Goal: Use online tool/utility: Utilize a website feature to perform a specific function

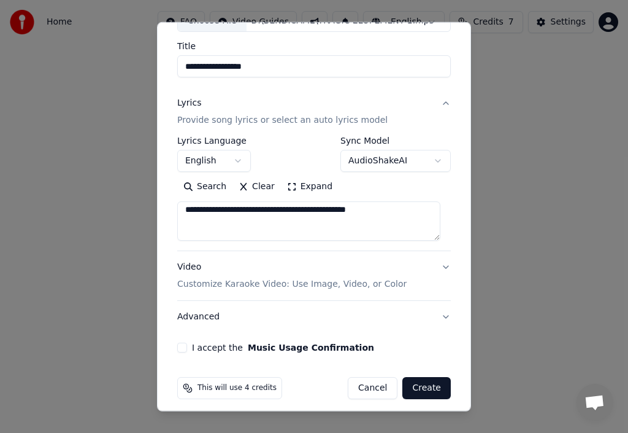
scroll to position [96, 0]
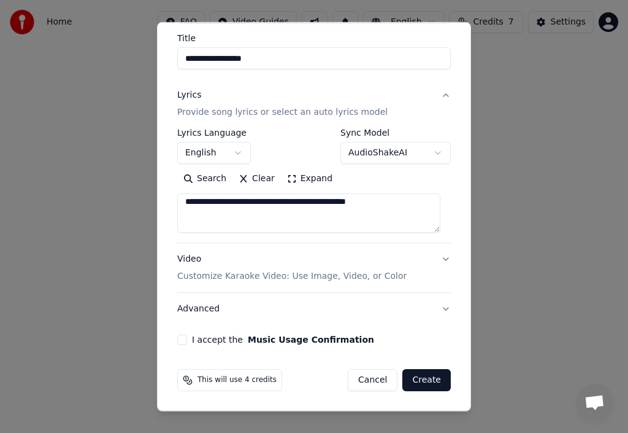
click at [260, 277] on p "Customize Karaoke Video: Use Image, Video, or Color" at bounding box center [292, 276] width 230 height 12
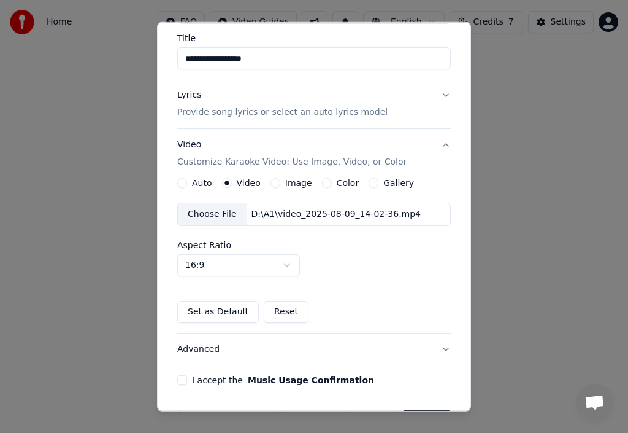
click at [252, 185] on label "Video" at bounding box center [249, 183] width 24 height 9
click at [232, 185] on button "Video" at bounding box center [227, 183] width 10 height 10
click at [218, 212] on div "Choose File" at bounding box center [212, 214] width 69 height 22
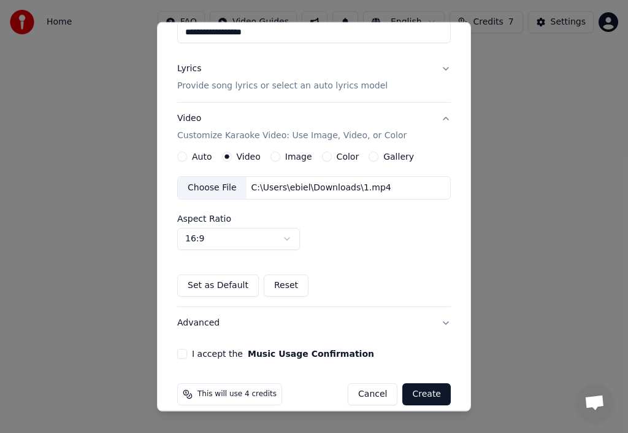
scroll to position [137, 0]
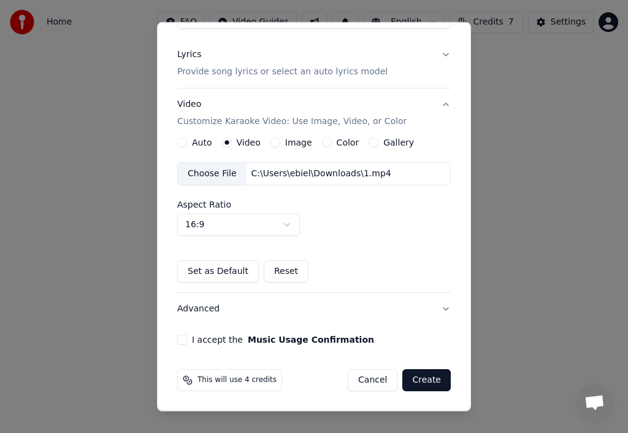
click at [184, 338] on button "I accept the Music Usage Confirmation" at bounding box center [182, 340] width 10 height 10
click at [420, 381] on button "Create" at bounding box center [427, 380] width 48 height 22
click at [415, 377] on button "Create" at bounding box center [427, 380] width 48 height 22
click at [409, 375] on button "Create" at bounding box center [427, 380] width 48 height 22
click at [386, 142] on label "Gallery" at bounding box center [399, 142] width 31 height 9
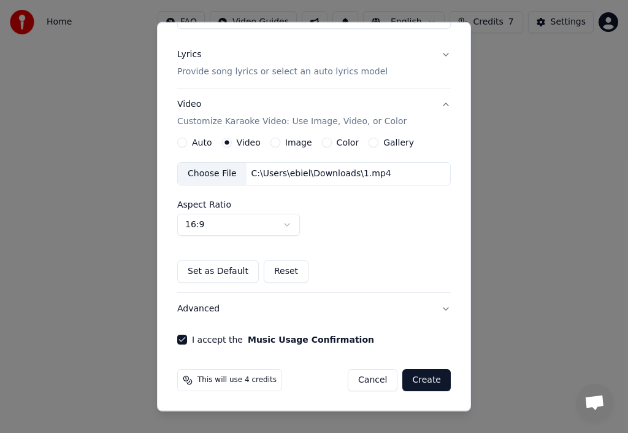
click at [379, 142] on button "Gallery" at bounding box center [374, 142] width 10 height 10
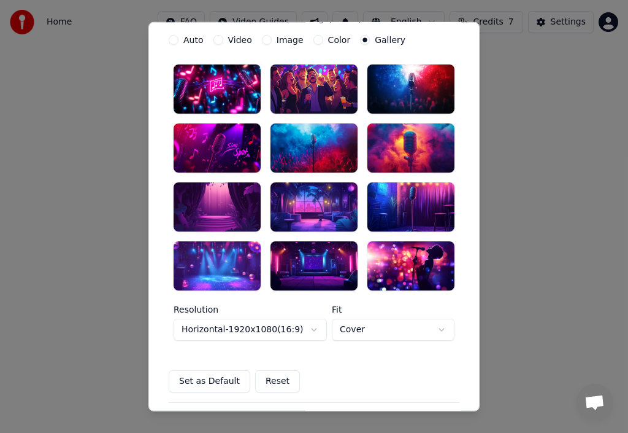
scroll to position [260, 0]
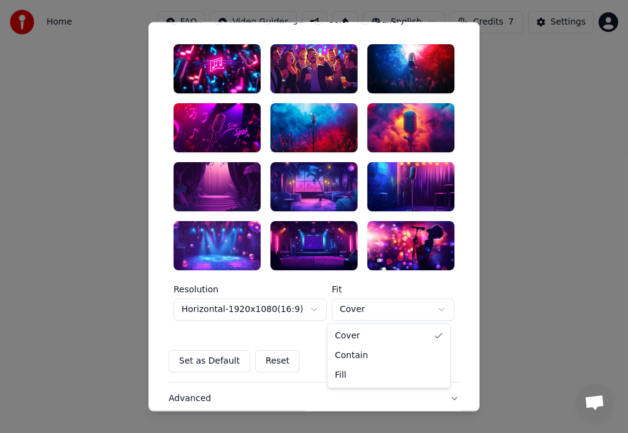
click at [414, 306] on body "**********" at bounding box center [314, 202] width 628 height 405
select select "****"
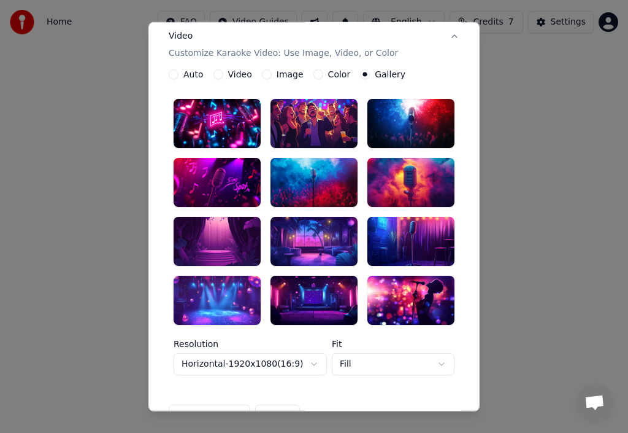
scroll to position [198, 0]
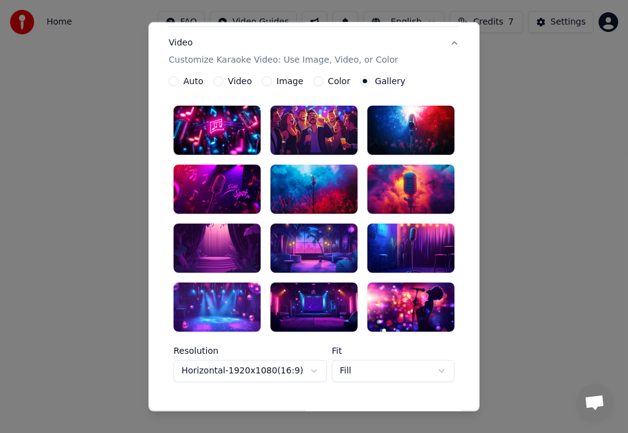
click at [235, 309] on div at bounding box center [217, 306] width 87 height 49
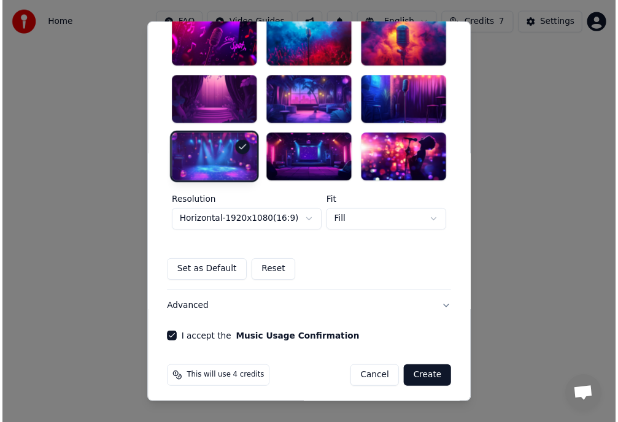
scroll to position [349, 0]
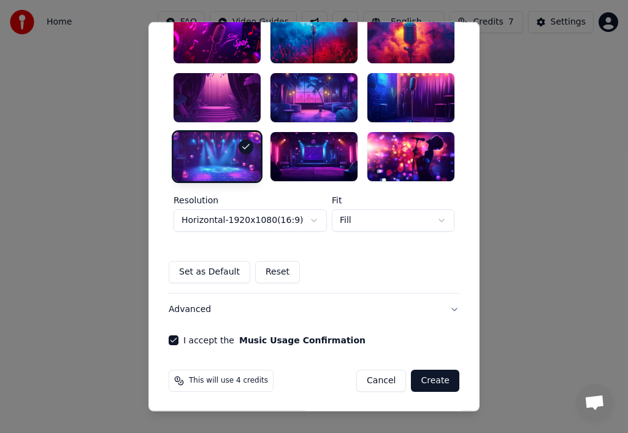
click at [428, 369] on button "Create" at bounding box center [435, 380] width 48 height 22
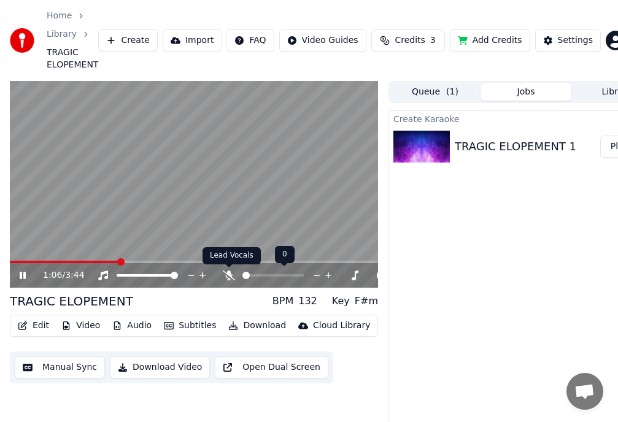
click at [231, 274] on icon at bounding box center [229, 276] width 12 height 10
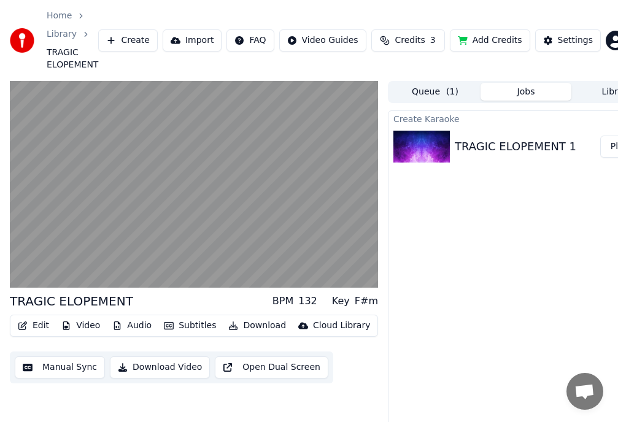
click at [168, 365] on button "Download Video" at bounding box center [160, 368] width 100 height 22
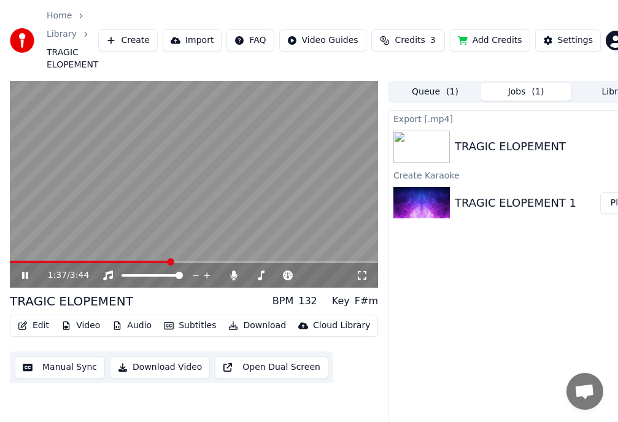
click at [361, 276] on icon at bounding box center [362, 276] width 12 height 10
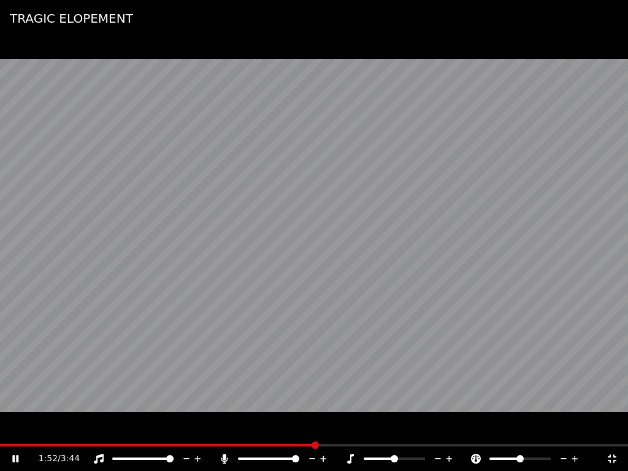
click at [613, 432] on icon at bounding box center [612, 459] width 12 height 10
